Goal: Transaction & Acquisition: Purchase product/service

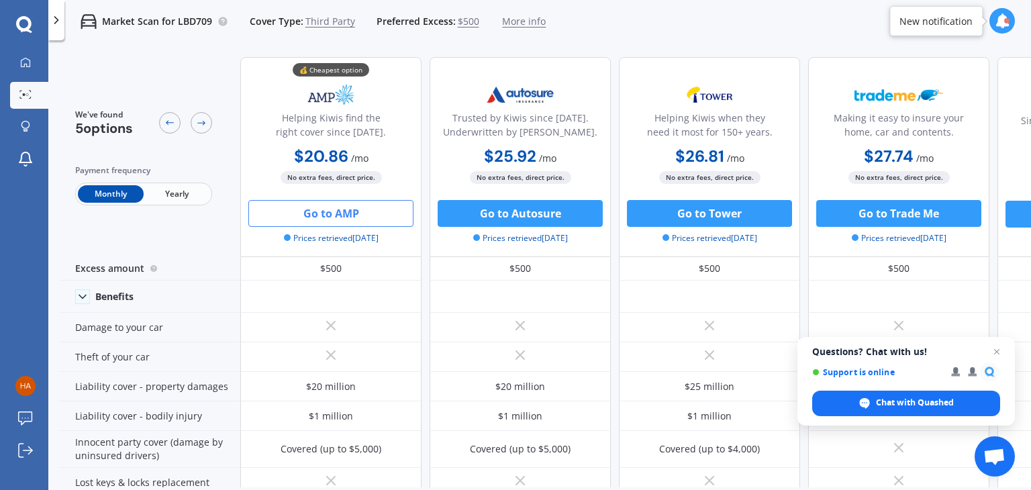
click at [513, 25] on span "More info" at bounding box center [524, 21] width 44 height 13
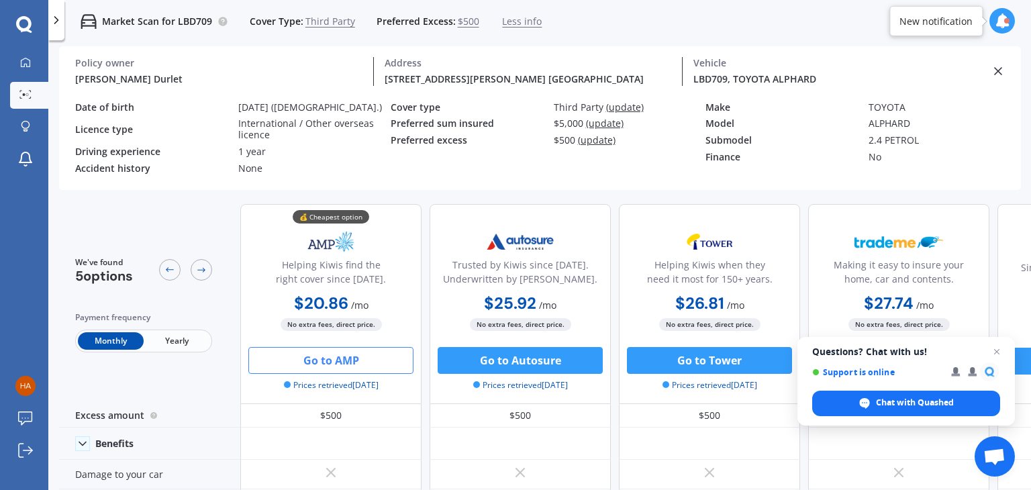
click at [621, 109] on span "(update)" at bounding box center [625, 107] width 38 height 13
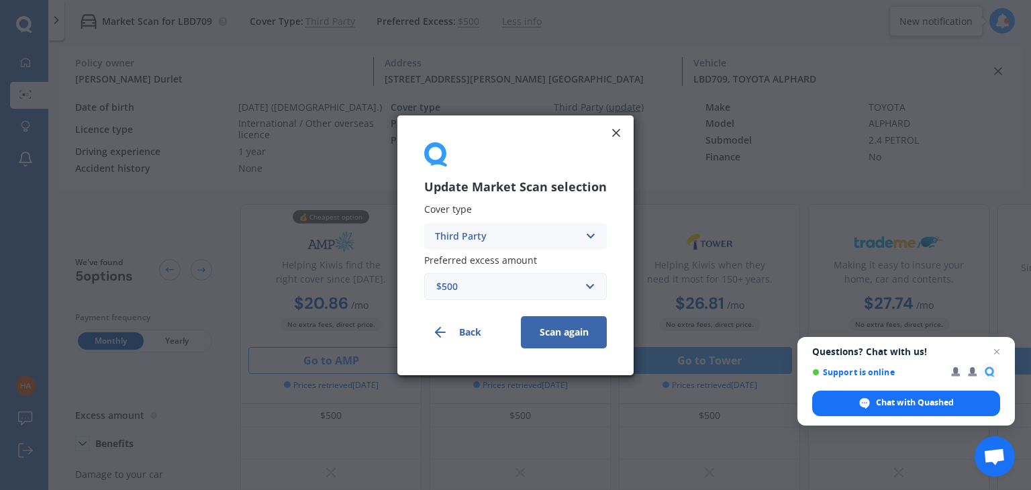
click at [507, 234] on div "Third Party" at bounding box center [507, 235] width 144 height 15
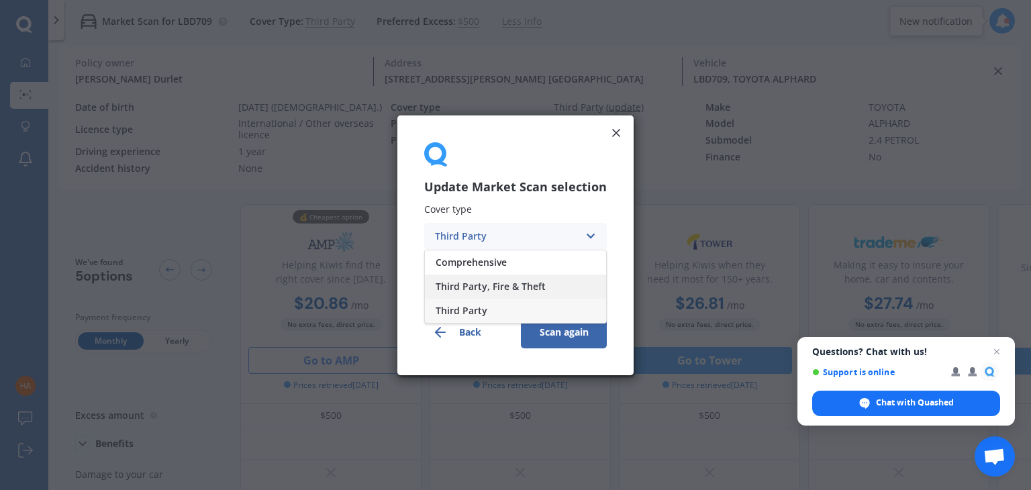
click at [481, 275] on div "Third Party, Fire & Theft" at bounding box center [515, 286] width 181 height 24
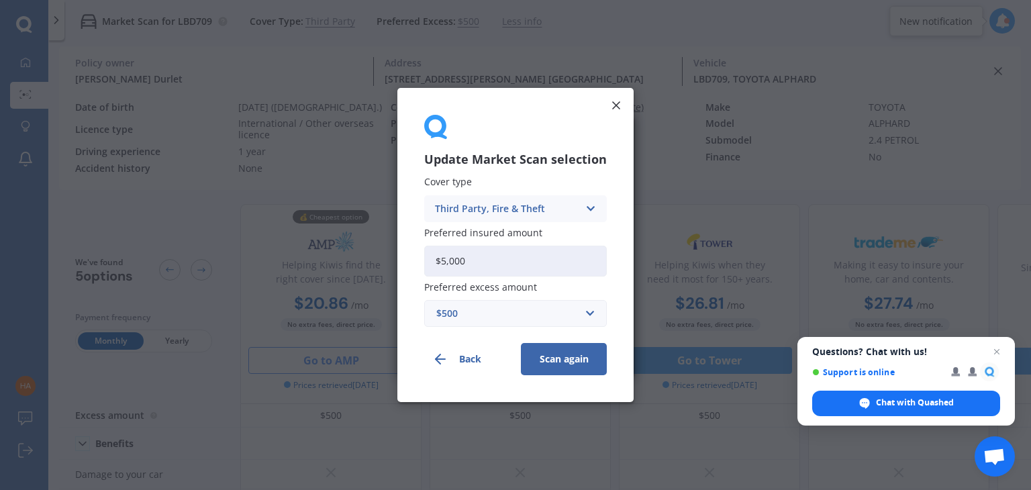
click at [448, 265] on input "$5,000" at bounding box center [515, 261] width 183 height 31
click at [448, 315] on div "$500" at bounding box center [507, 313] width 142 height 15
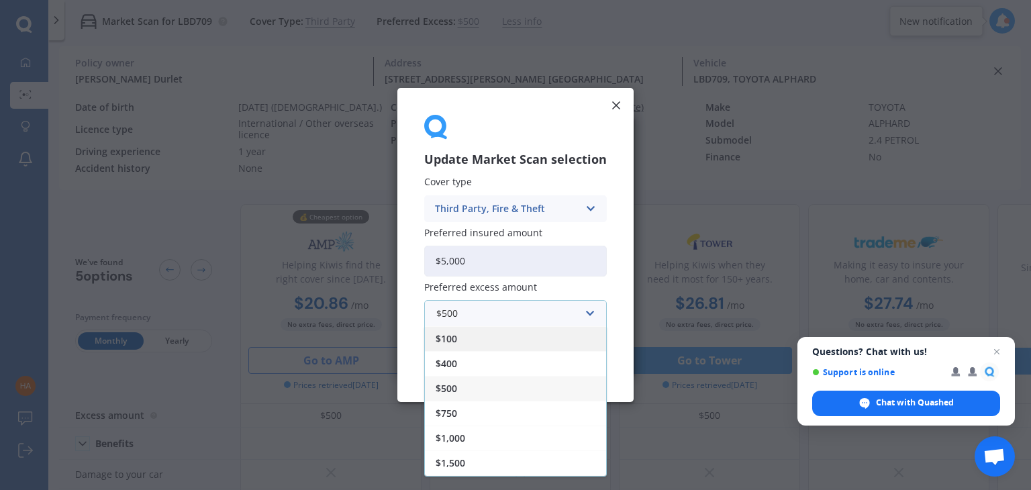
click at [438, 335] on span "$100" at bounding box center [446, 338] width 21 height 9
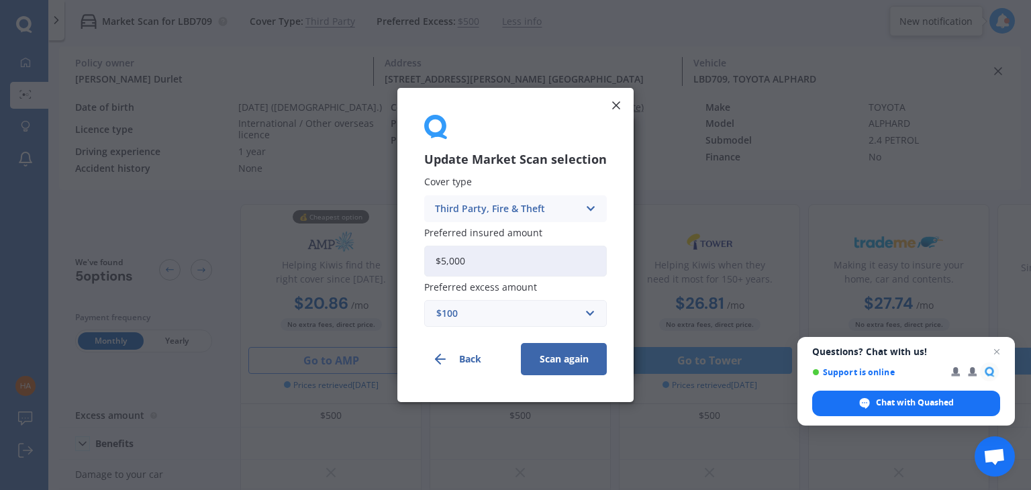
click at [579, 356] on button "Scan again" at bounding box center [564, 359] width 86 height 32
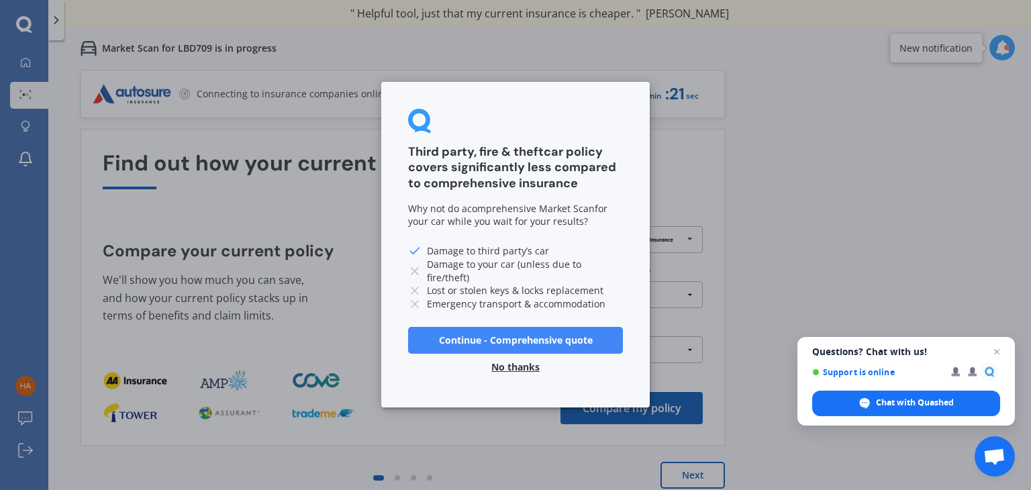
click at [497, 365] on button "No thanks" at bounding box center [515, 367] width 64 height 27
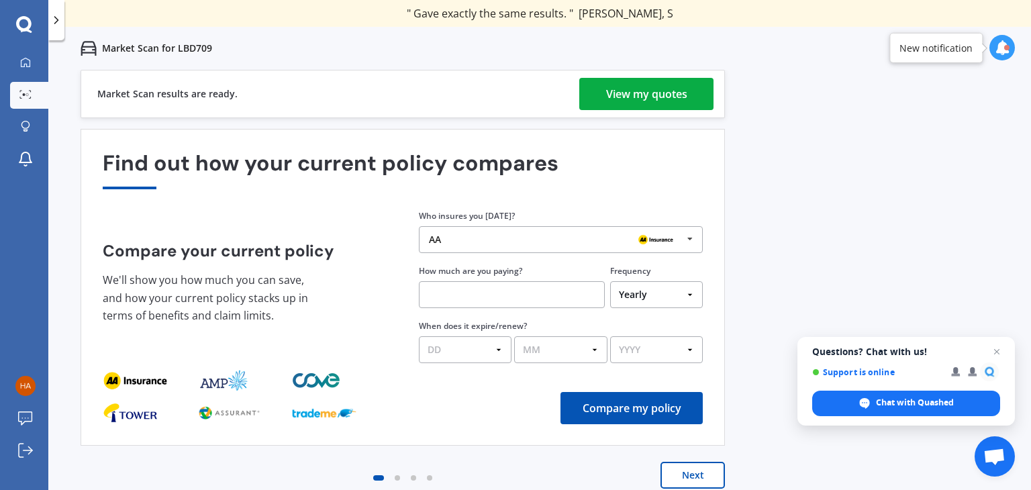
click at [662, 89] on div "View my quotes" at bounding box center [646, 94] width 81 height 32
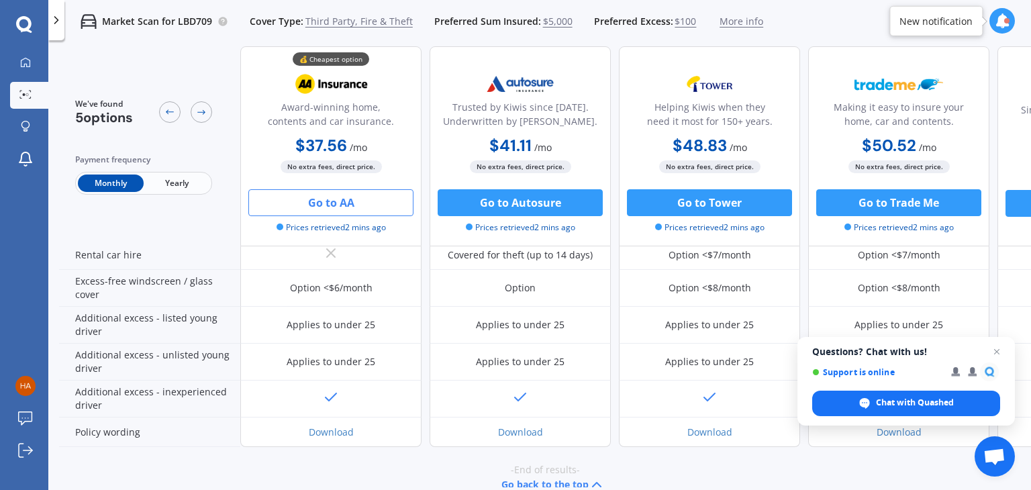
scroll to position [440, 0]
